Goal: Download file/media

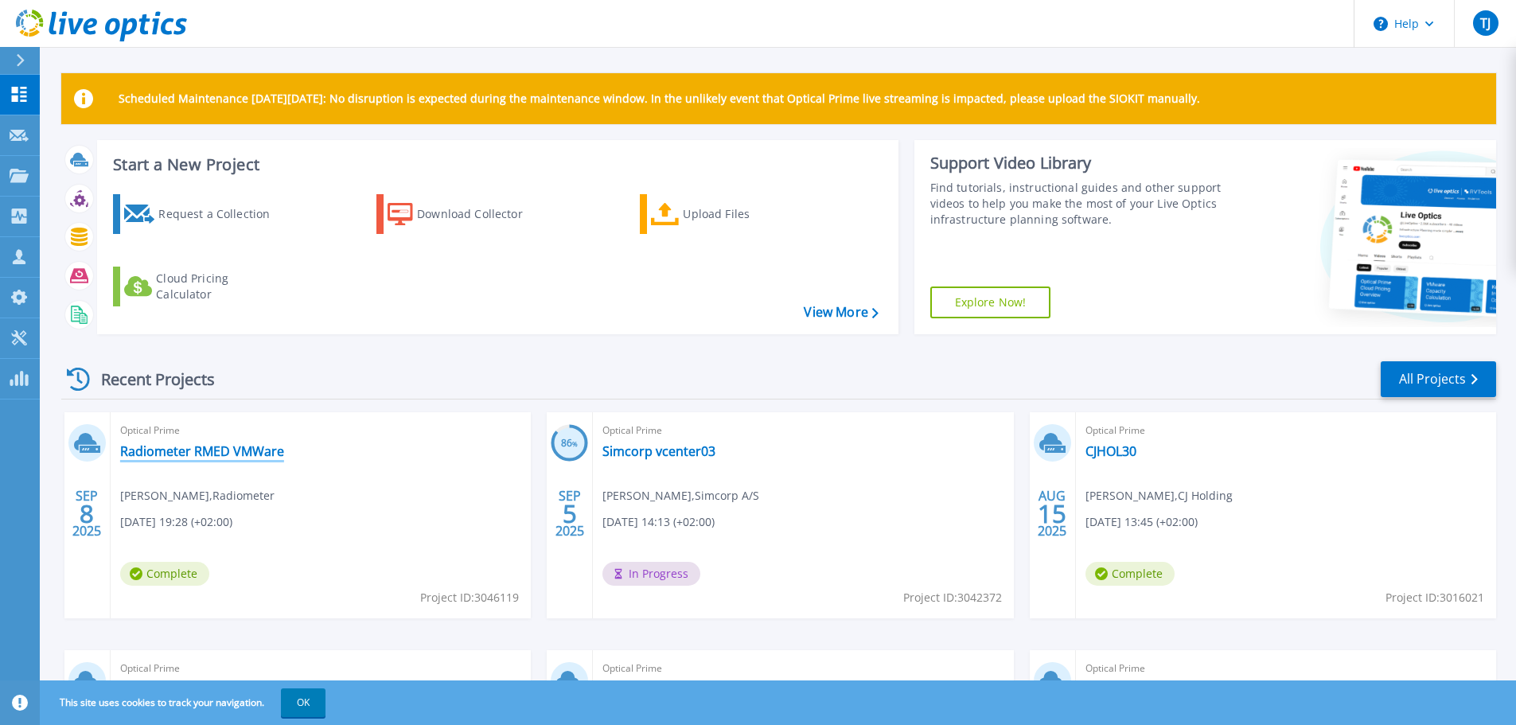
click at [240, 450] on link "Radiometer RMED VMWare" at bounding box center [202, 451] width 164 height 16
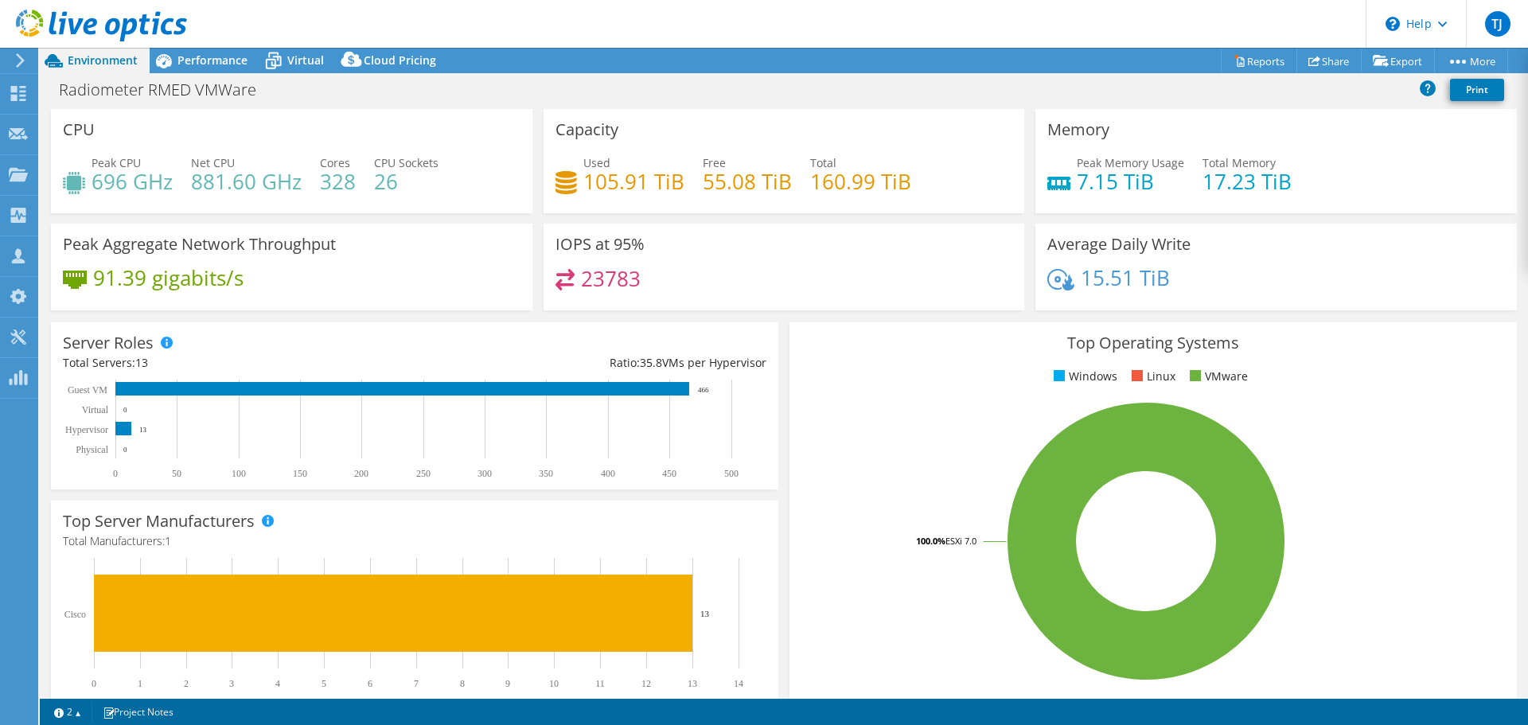
select select "EUFrankfurt"
select select "USD"
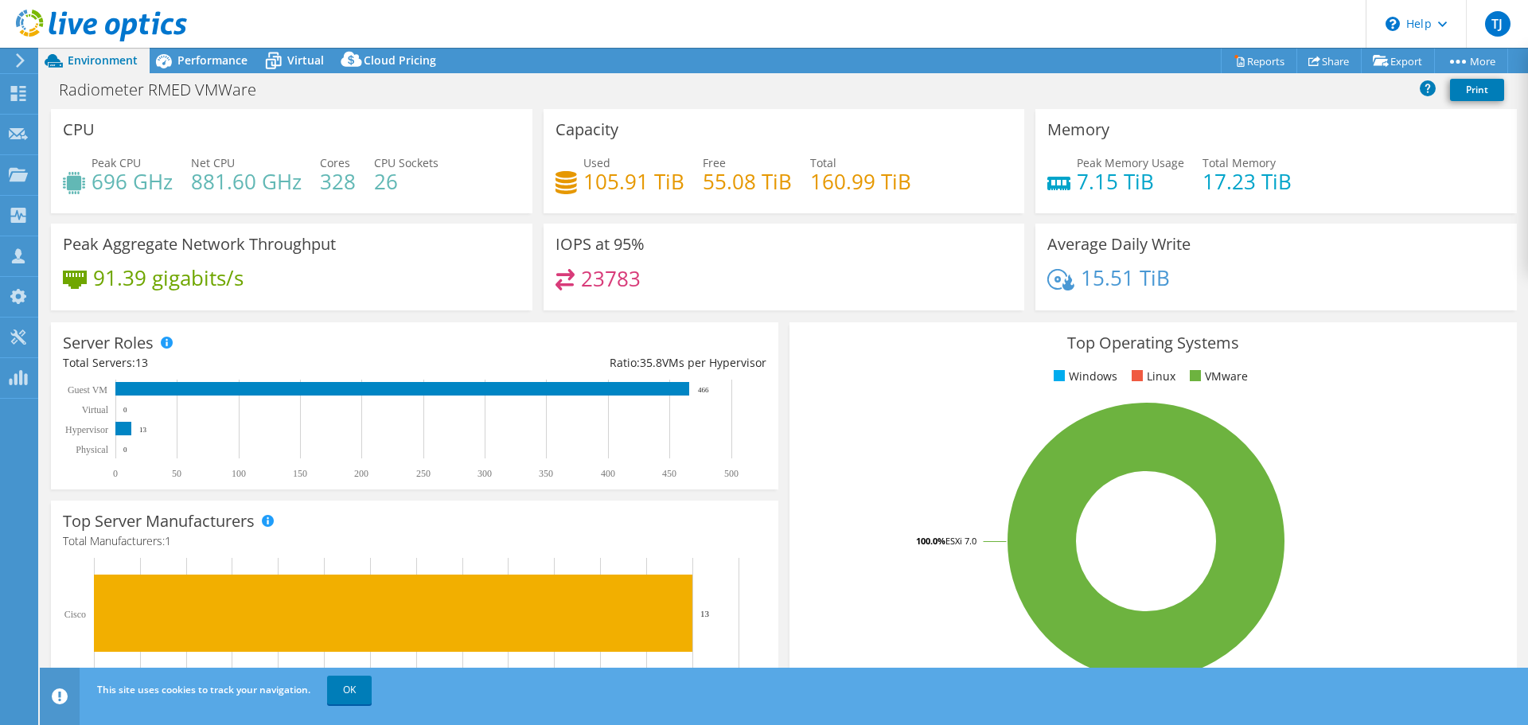
click at [1140, 286] on h4 "15.51 TiB" at bounding box center [1125, 278] width 89 height 18
click at [1157, 277] on h4 "15.51 TiB" at bounding box center [1125, 278] width 89 height 18
click at [1260, 69] on link "Reports" at bounding box center [1259, 61] width 76 height 25
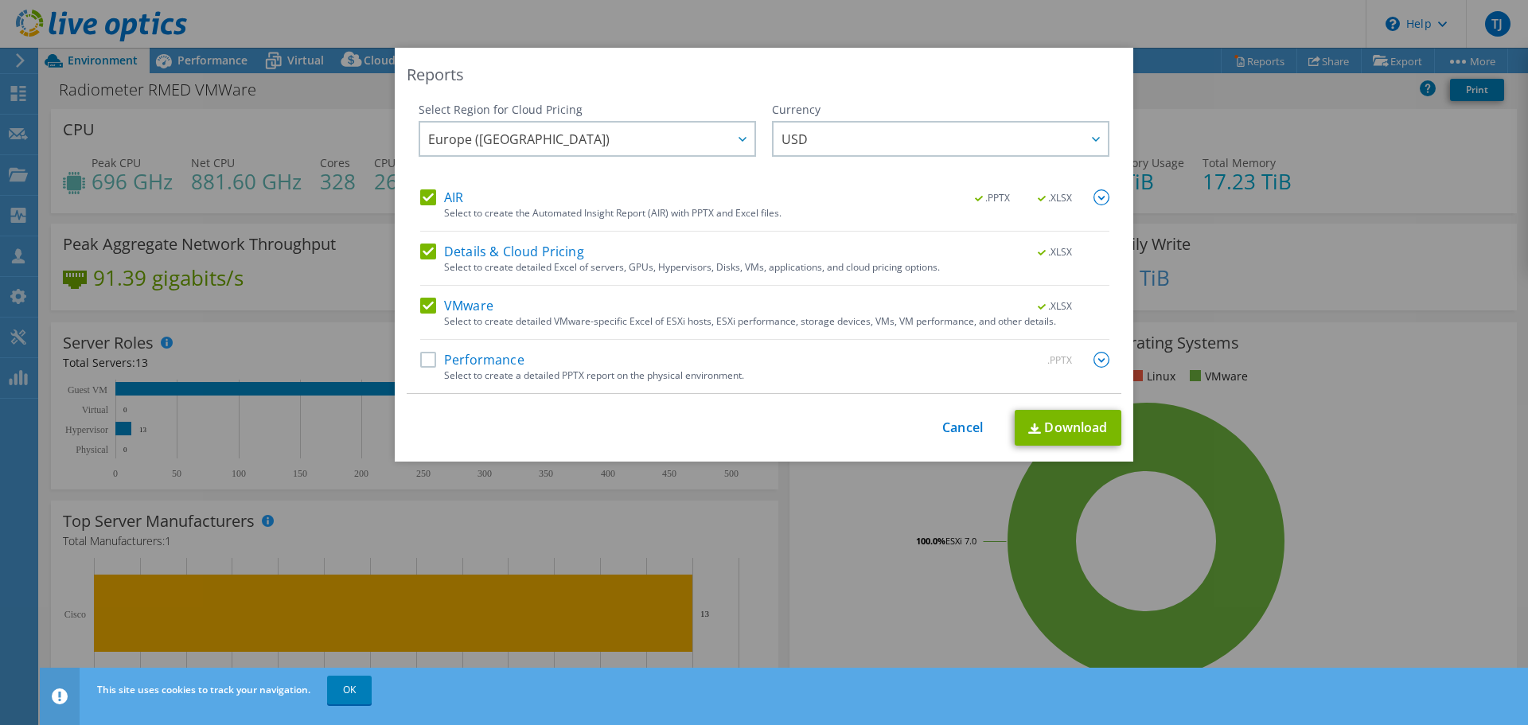
click at [420, 358] on label "Performance" at bounding box center [472, 360] width 104 height 16
click at [0, 0] on input "Performance" at bounding box center [0, 0] width 0 height 0
click at [1063, 426] on link "Download" at bounding box center [1068, 428] width 107 height 36
click at [1258, 223] on div "Reports Select Region for Cloud Pricing Asia Pacific ([GEOGRAPHIC_DATA]) [GEOGR…" at bounding box center [764, 362] width 1528 height 629
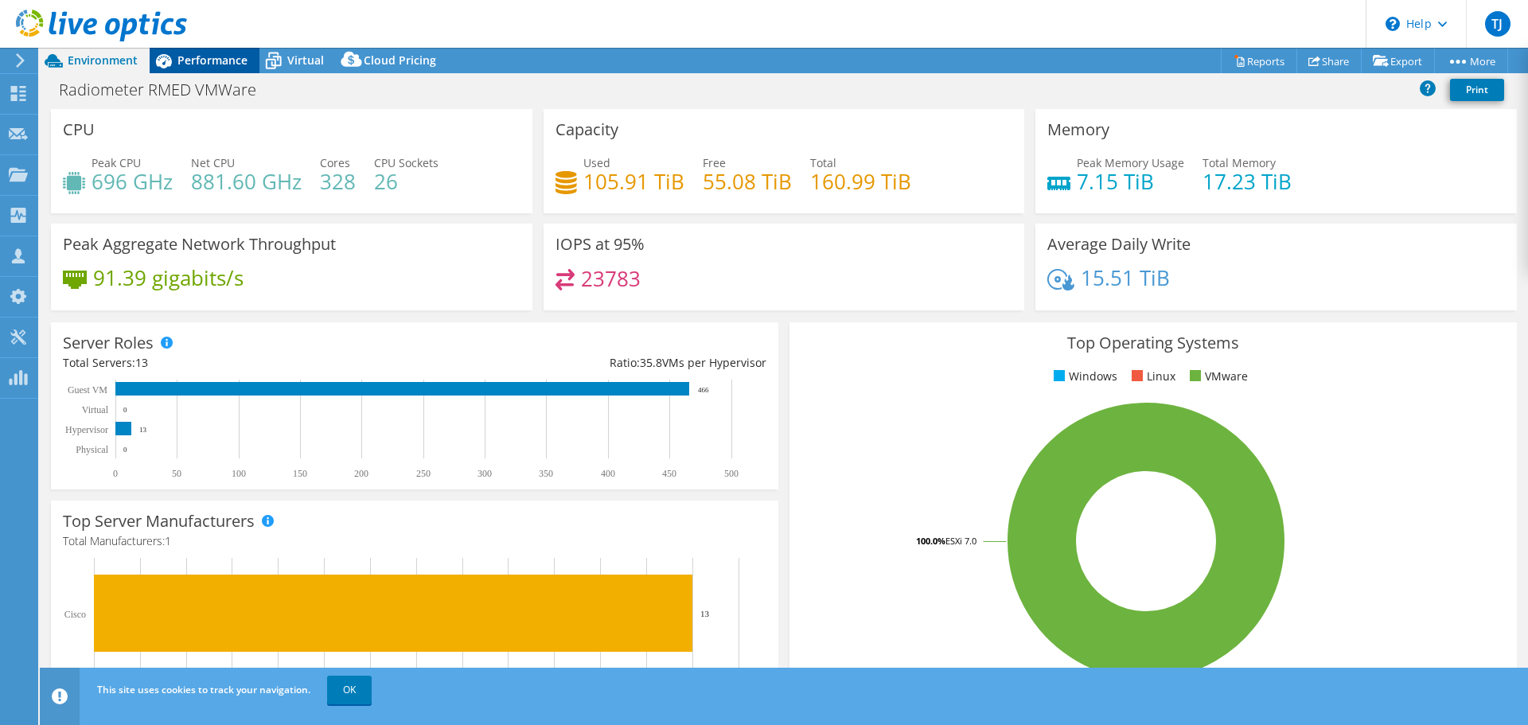
click at [175, 56] on icon at bounding box center [164, 61] width 28 height 28
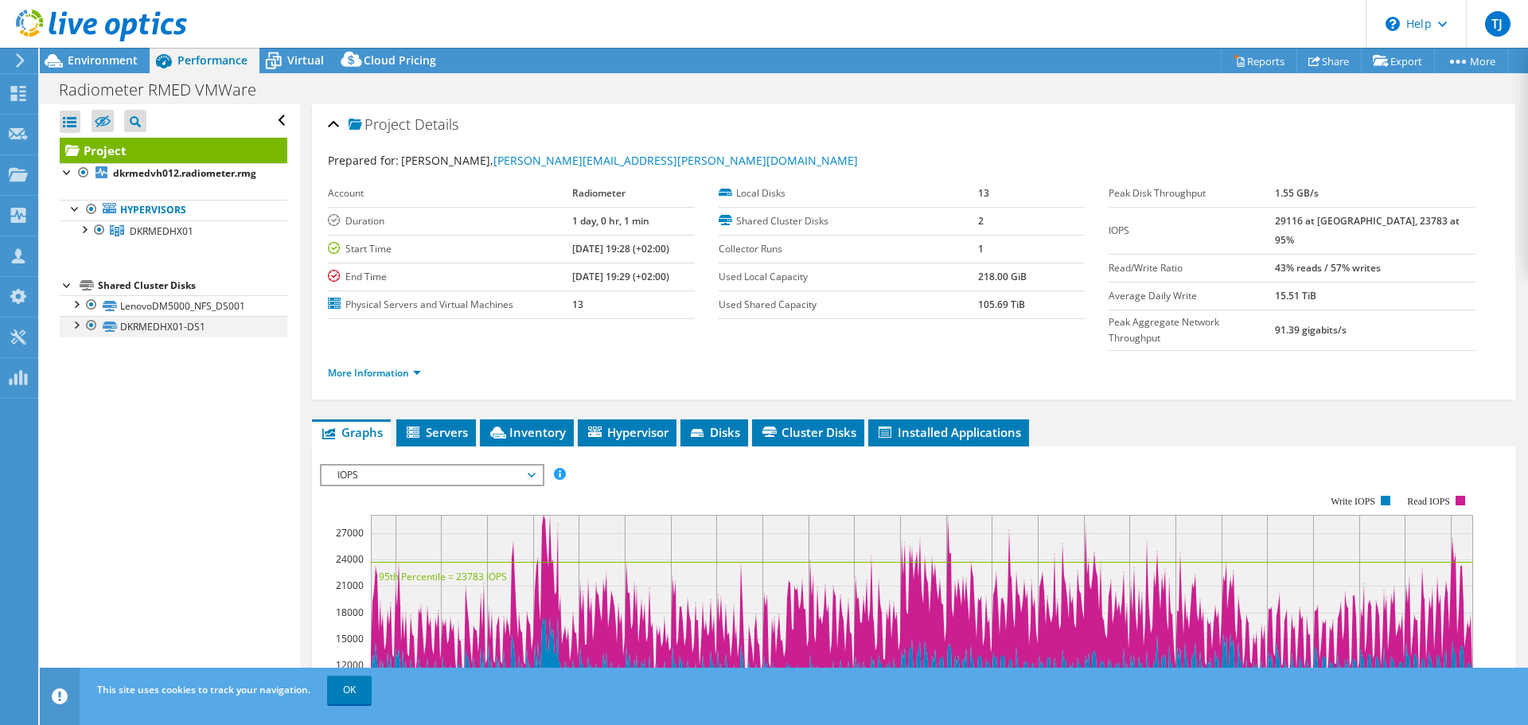
click at [74, 328] on div at bounding box center [76, 324] width 16 height 16
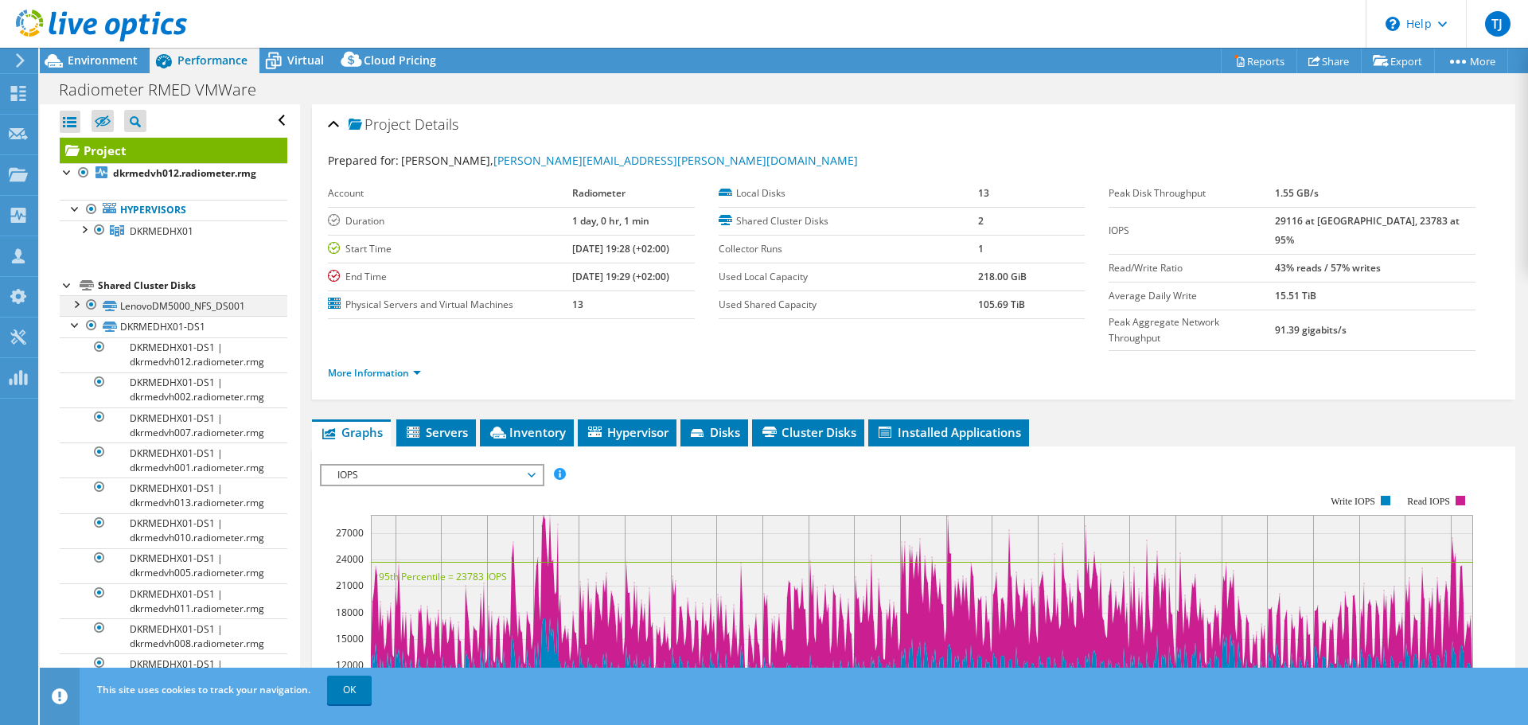
click at [80, 306] on div at bounding box center [76, 303] width 16 height 16
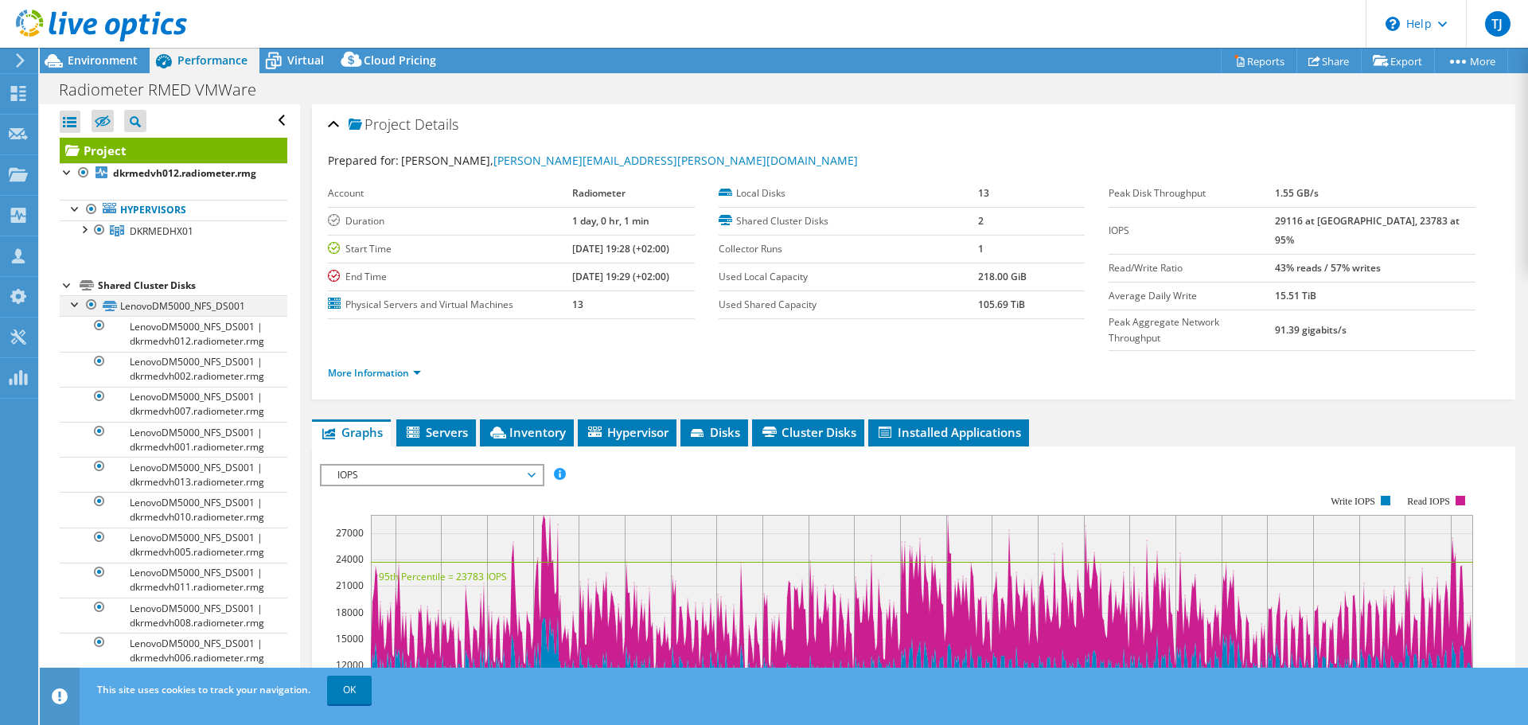
click at [80, 306] on div at bounding box center [76, 303] width 16 height 16
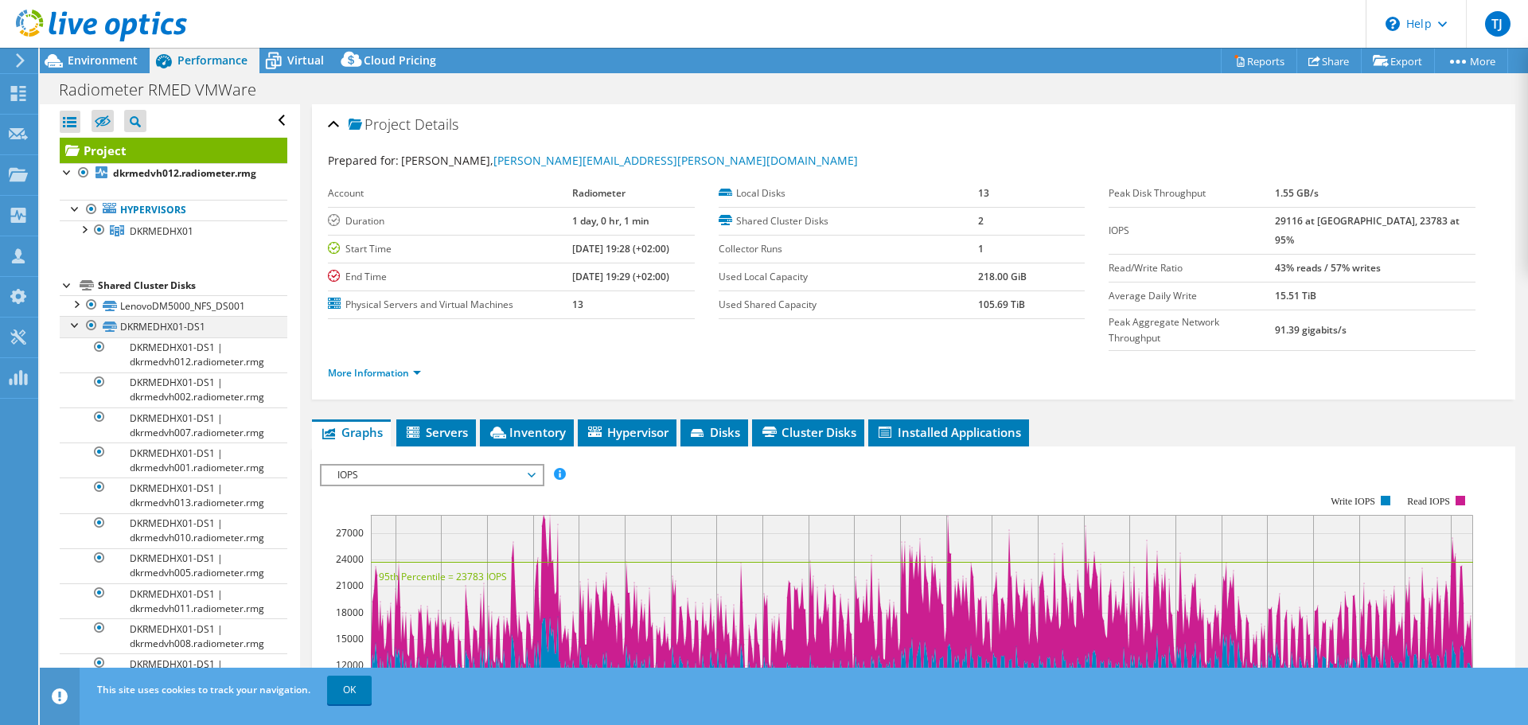
click at [76, 320] on div at bounding box center [76, 324] width 16 height 16
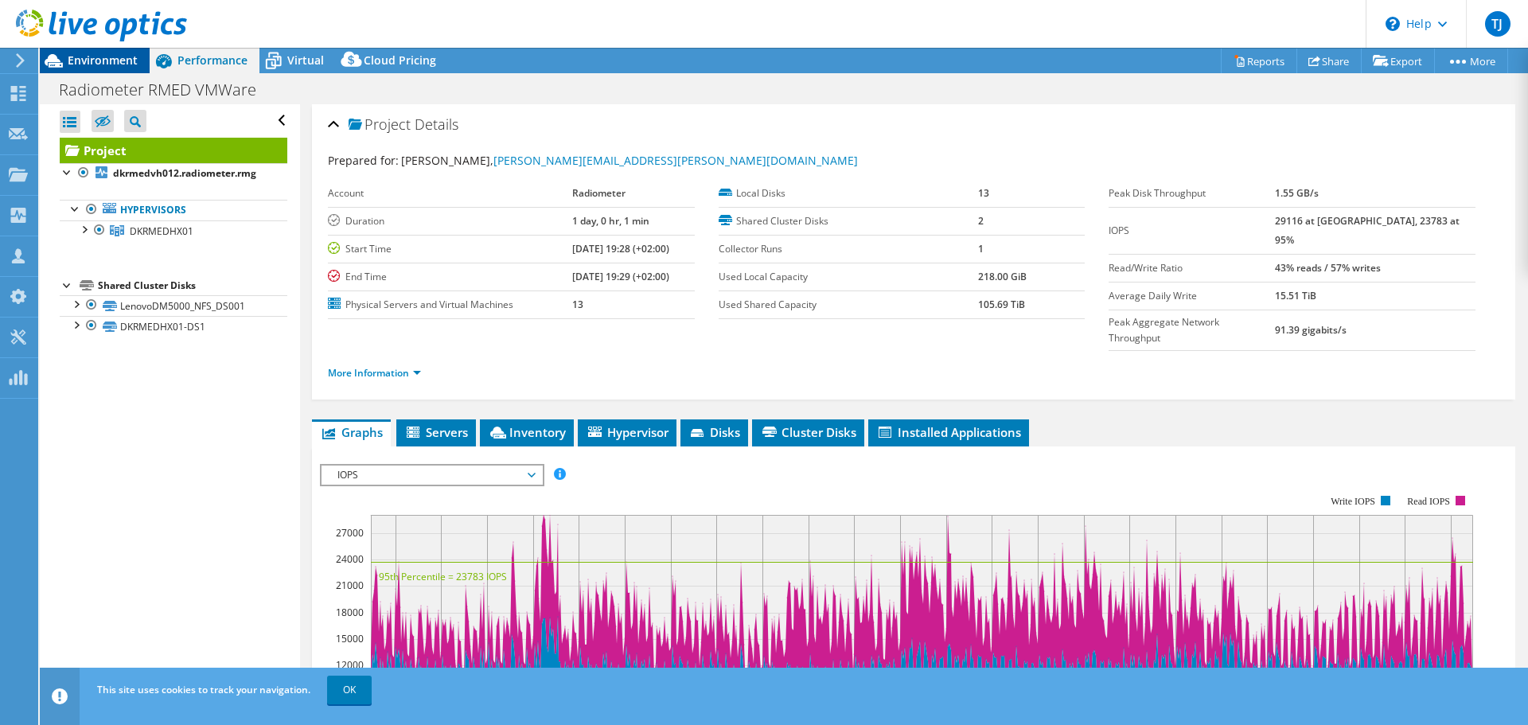
click at [130, 57] on span "Environment" at bounding box center [103, 60] width 70 height 15
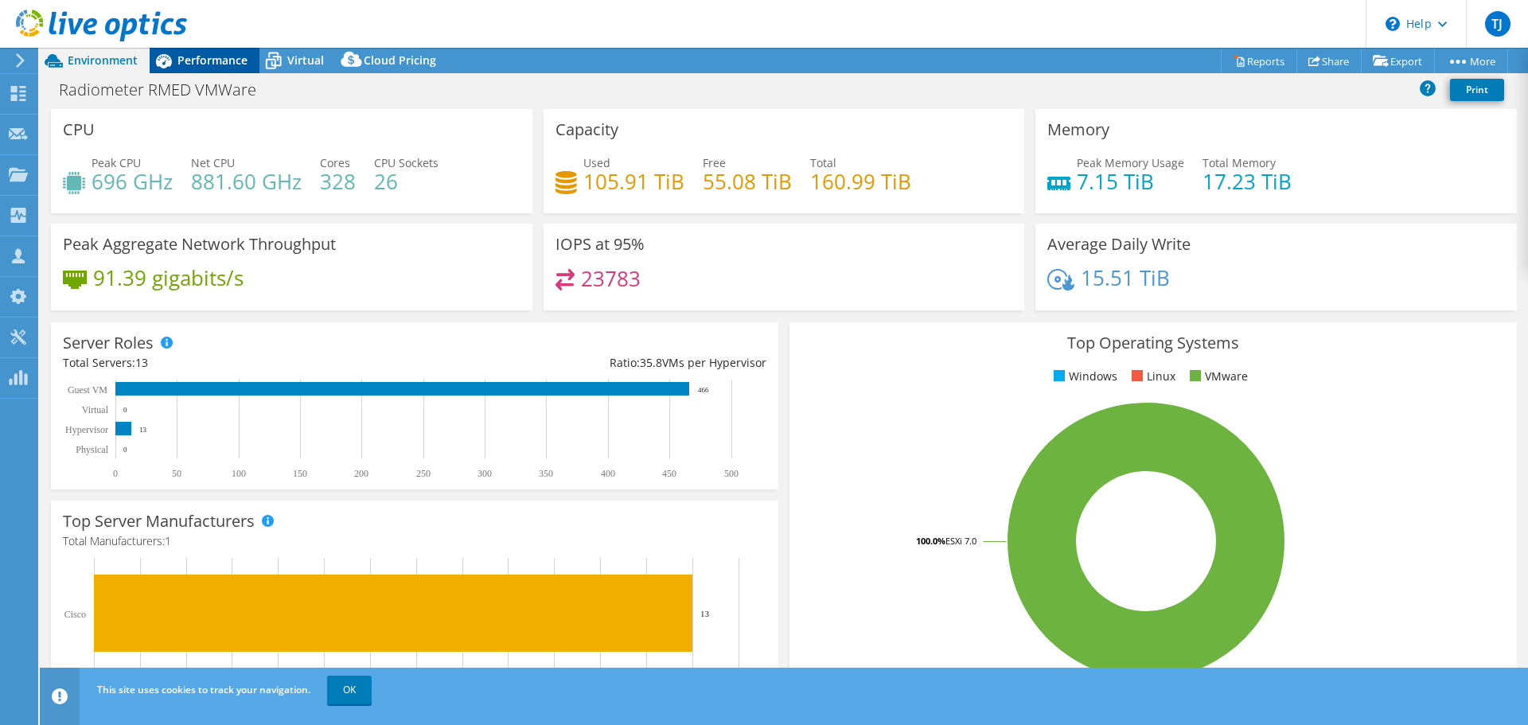
click at [212, 58] on span "Performance" at bounding box center [212, 60] width 70 height 15
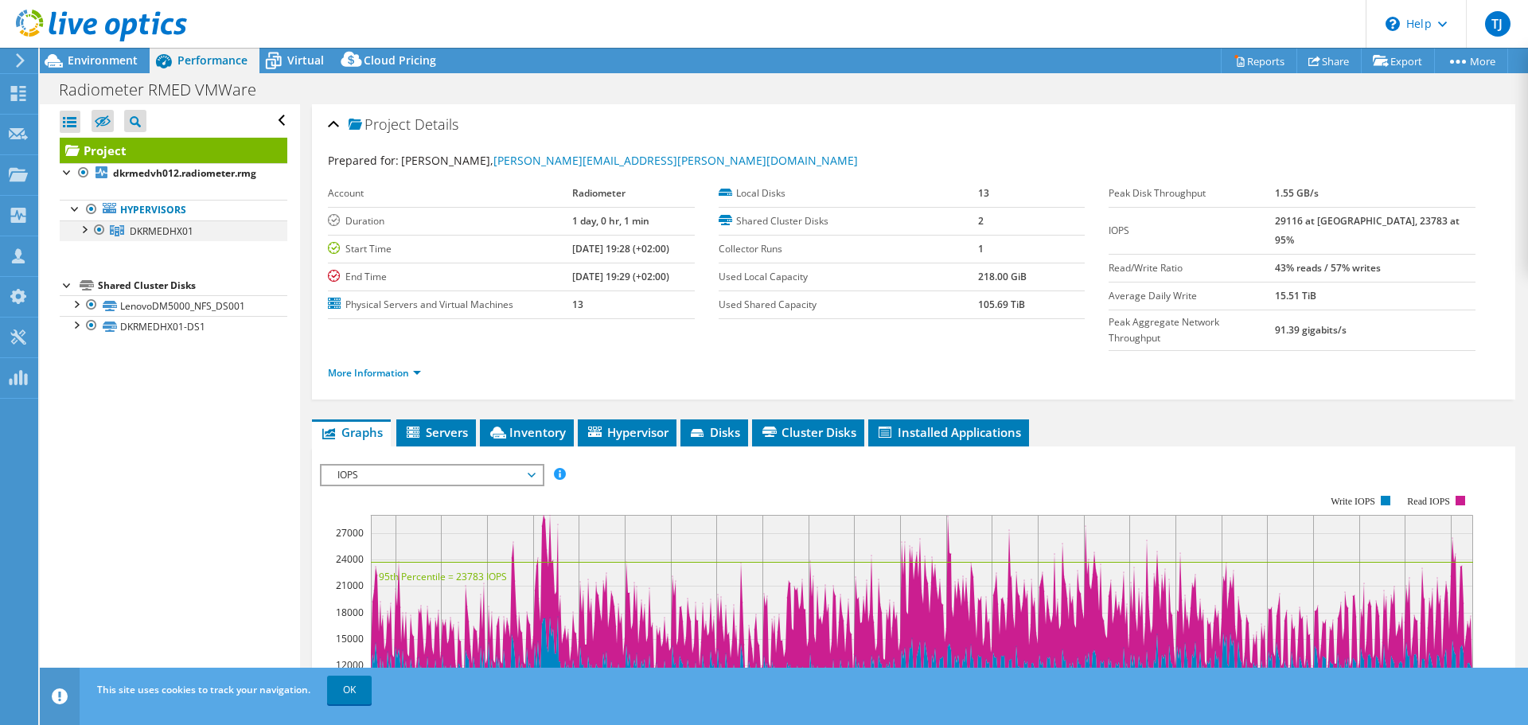
click at [84, 228] on div at bounding box center [84, 228] width 16 height 16
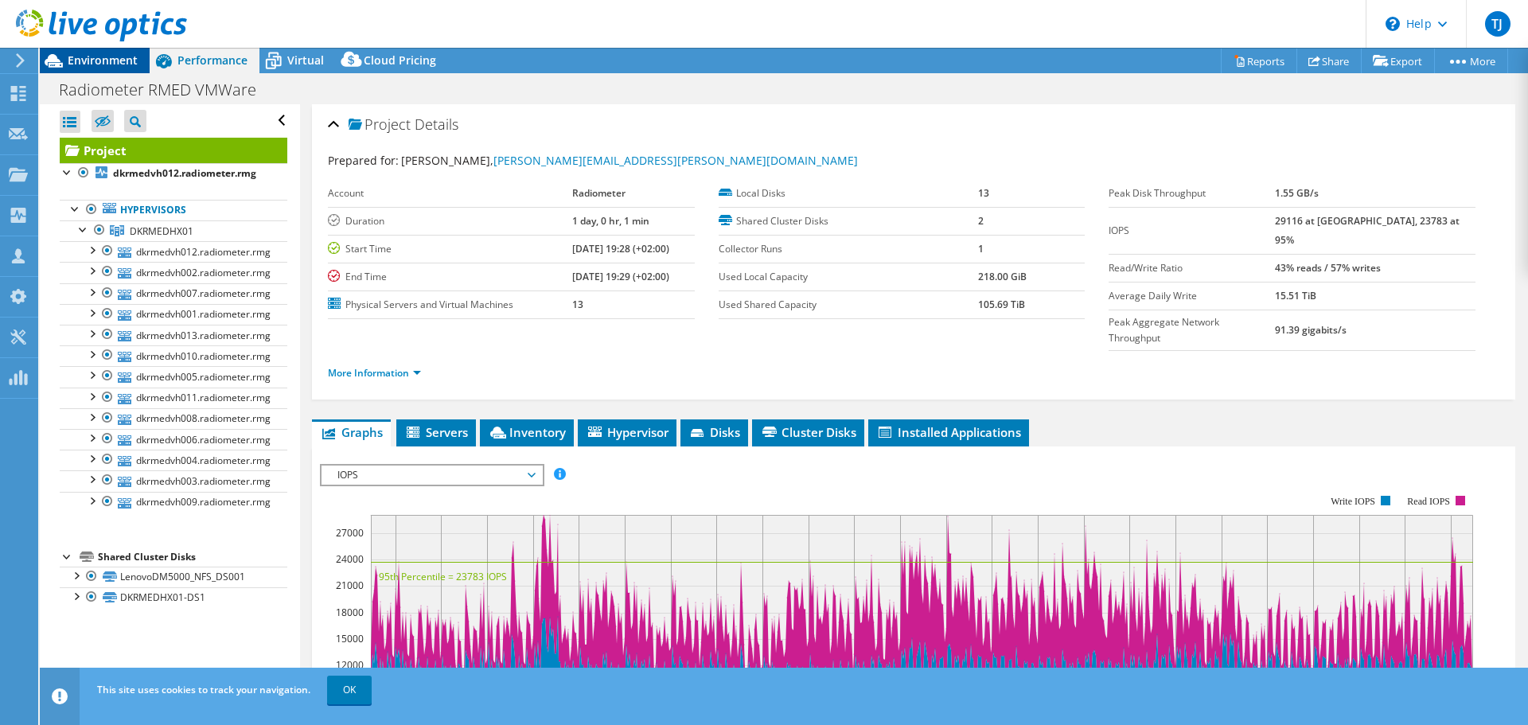
click at [90, 64] on span "Environment" at bounding box center [103, 60] width 70 height 15
